Goal: Information Seeking & Learning: Find specific fact

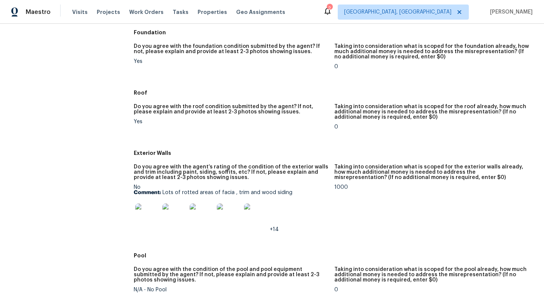
scroll to position [213, 0]
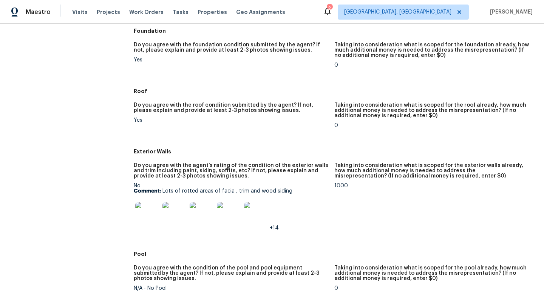
click at [144, 216] on img at bounding box center [147, 214] width 24 height 24
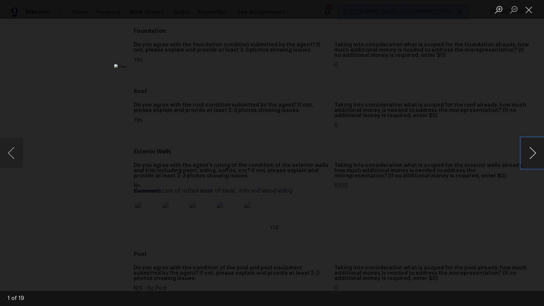
click at [533, 153] on button "Next image" at bounding box center [532, 153] width 23 height 30
click at [533, 154] on button "Next image" at bounding box center [532, 153] width 23 height 30
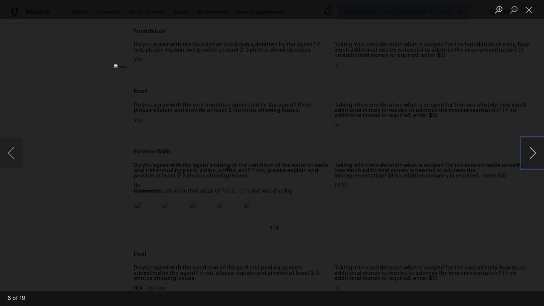
click at [533, 154] on button "Next image" at bounding box center [532, 153] width 23 height 30
click at [533, 12] on button "Close lightbox" at bounding box center [528, 9] width 15 height 13
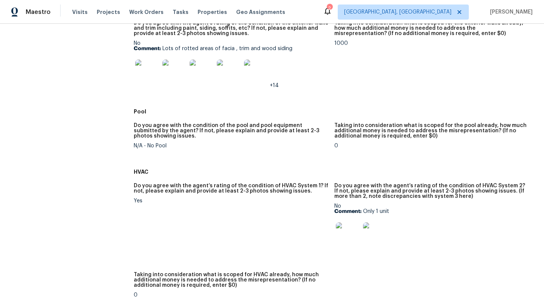
scroll to position [358, 0]
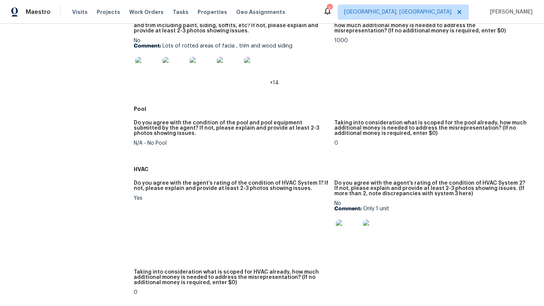
click at [355, 231] on img at bounding box center [348, 232] width 24 height 24
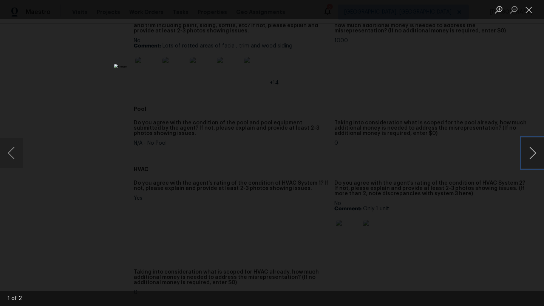
click at [532, 153] on button "Next image" at bounding box center [532, 153] width 23 height 30
click at [532, 152] on button "Next image" at bounding box center [532, 153] width 23 height 30
click at [534, 6] on button "Close lightbox" at bounding box center [528, 9] width 15 height 13
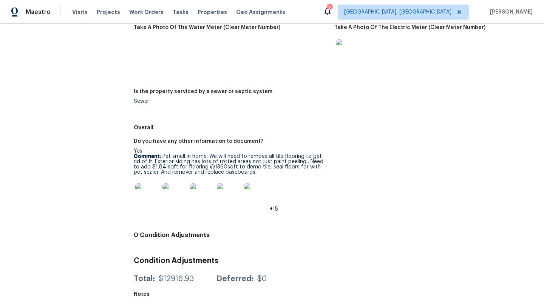
scroll to position [1109, 0]
click at [148, 199] on img at bounding box center [147, 195] width 24 height 24
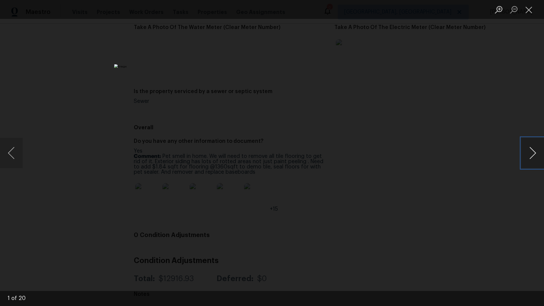
click at [524, 144] on button "Next image" at bounding box center [532, 153] width 23 height 30
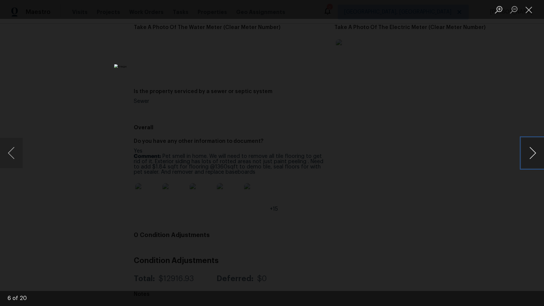
click at [524, 144] on button "Next image" at bounding box center [532, 153] width 23 height 30
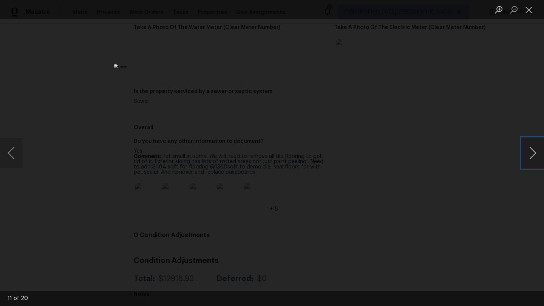
click at [533, 154] on button "Next image" at bounding box center [532, 153] width 23 height 30
click at [533, 155] on button "Next image" at bounding box center [532, 153] width 23 height 30
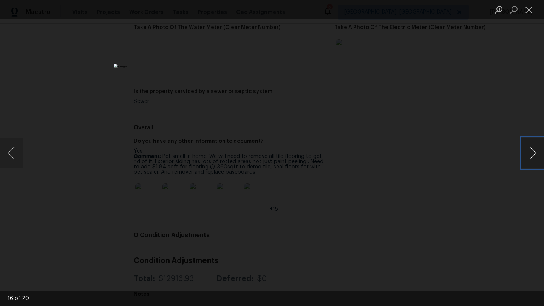
click at [533, 155] on button "Next image" at bounding box center [532, 153] width 23 height 30
click at [530, 10] on button "Close lightbox" at bounding box center [528, 9] width 15 height 13
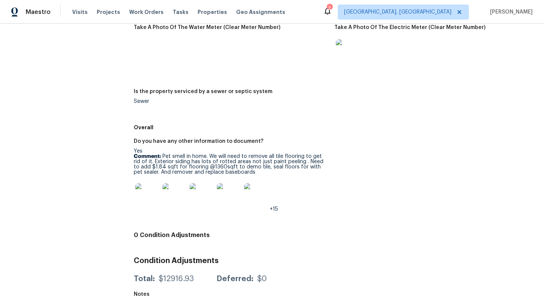
scroll to position [1109, 0]
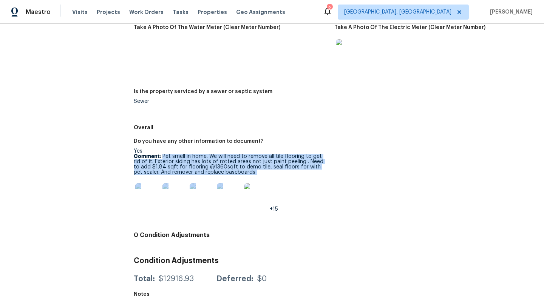
drag, startPoint x: 249, startPoint y: 176, endPoint x: 163, endPoint y: 156, distance: 88.3
click at [163, 156] on div "Yes Comment: Pet smell in home. We will need to remove all tile flooring to get…" at bounding box center [231, 180] width 194 height 63
copy div "Pet smell in home. We will need to remove all tile flooring to get rid of it. E…"
